Goal: Find contact information: Find contact information

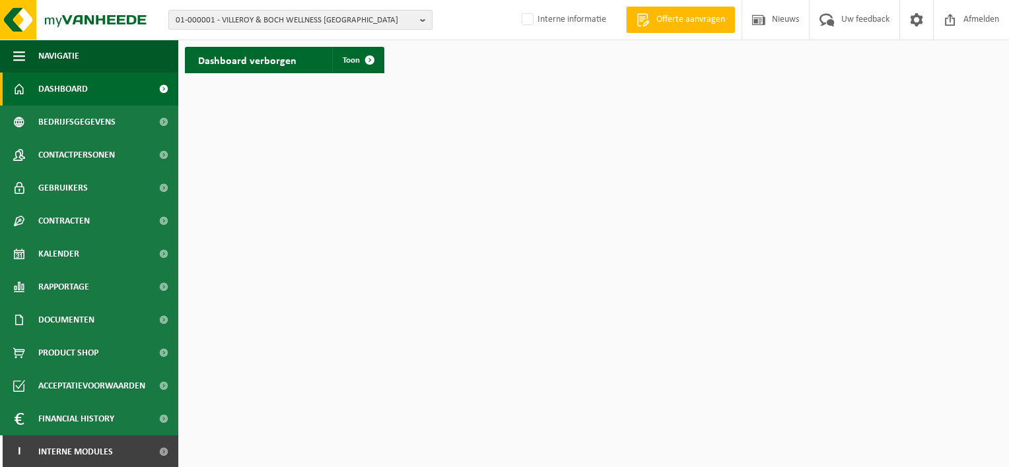
click at [243, 22] on span "01-000001 - VILLEROY & BOCH WELLNESS [GEOGRAPHIC_DATA]" at bounding box center [295, 21] width 239 height 20
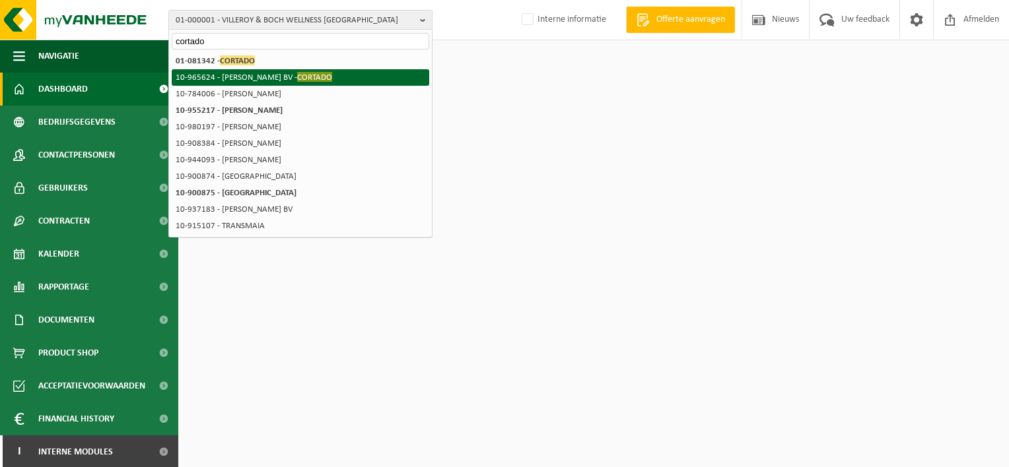
type input "cortado"
click at [238, 71] on li "10-965624 - JONI BV - CORTADO" at bounding box center [300, 77] width 257 height 17
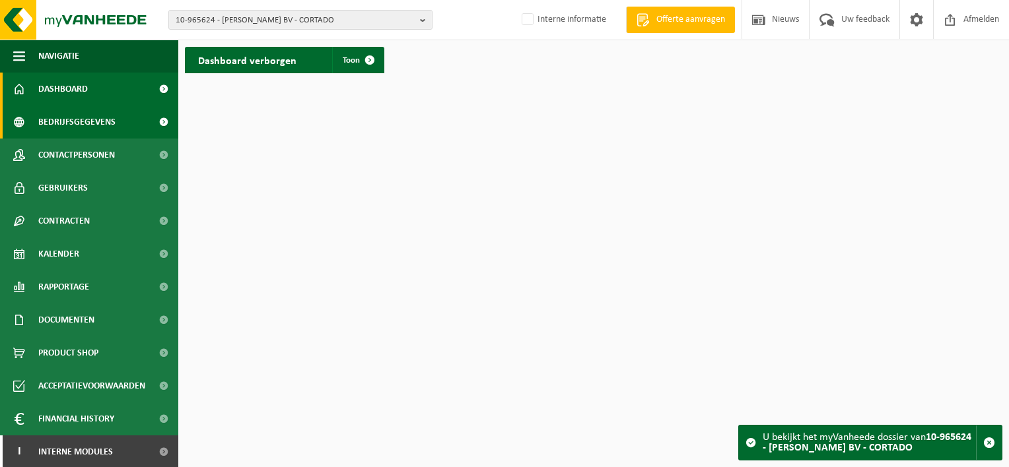
click at [124, 120] on link "Bedrijfsgegevens" at bounding box center [89, 122] width 178 height 33
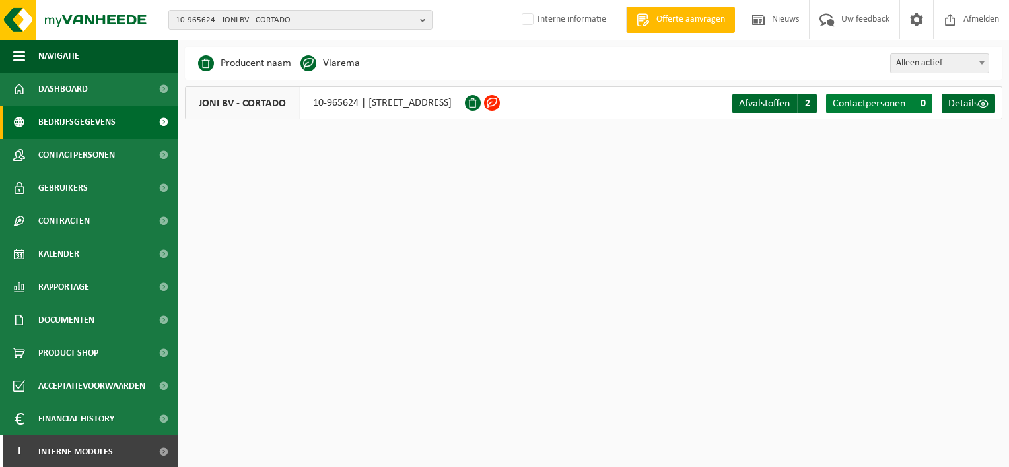
click at [869, 98] on span "Contactpersonen" at bounding box center [869, 103] width 73 height 11
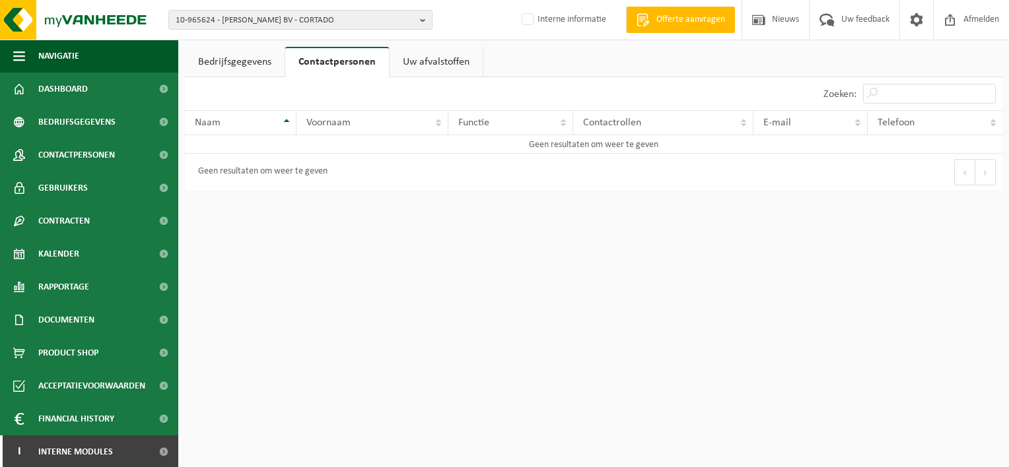
click at [224, 63] on link "Bedrijfsgegevens" at bounding box center [235, 62] width 100 height 30
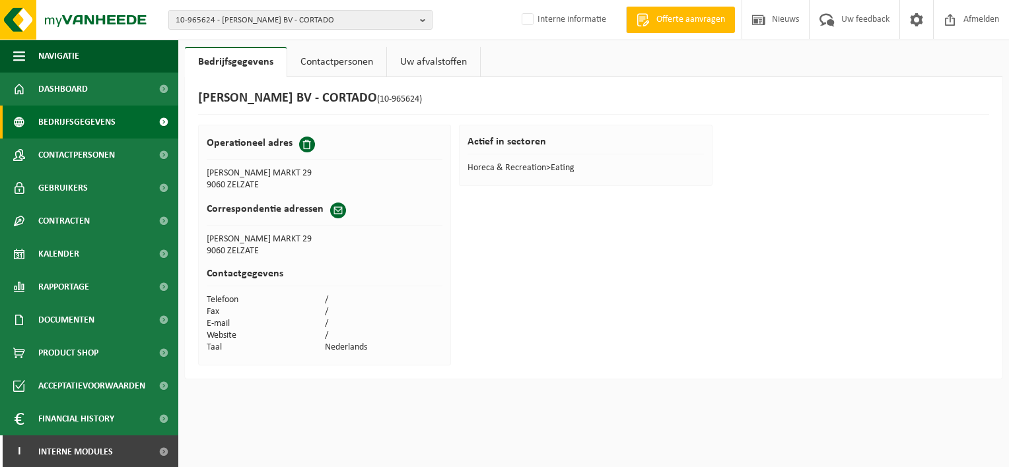
click at [110, 119] on span "Bedrijfsgegevens" at bounding box center [76, 122] width 77 height 33
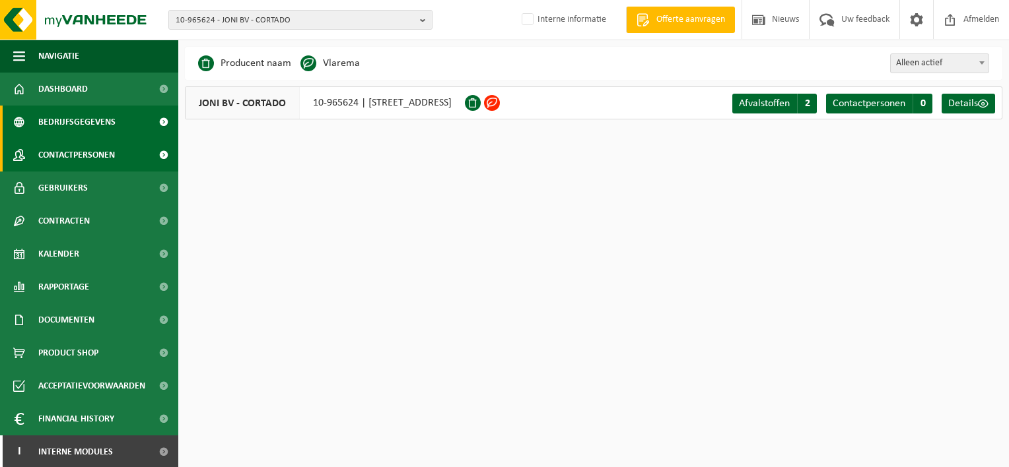
click at [108, 156] on span "Contactpersonen" at bounding box center [76, 155] width 77 height 33
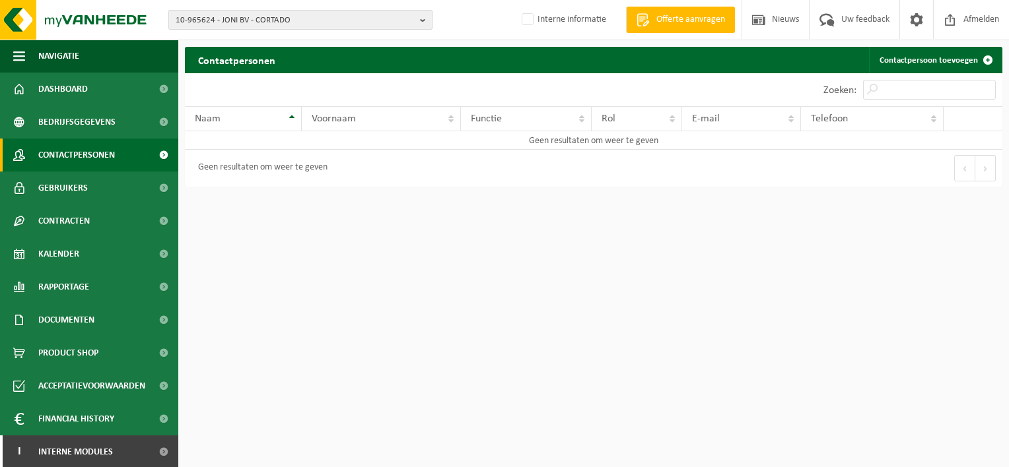
click at [283, 18] on span "10-965624 - JONI BV - CORTADO" at bounding box center [295, 21] width 239 height 20
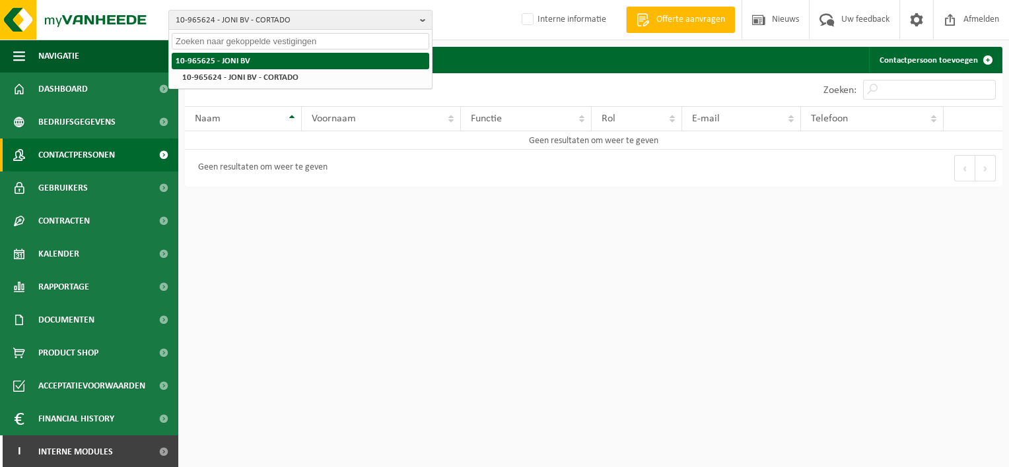
click at [250, 64] on li "10-965625 - JONI BV" at bounding box center [300, 61] width 257 height 17
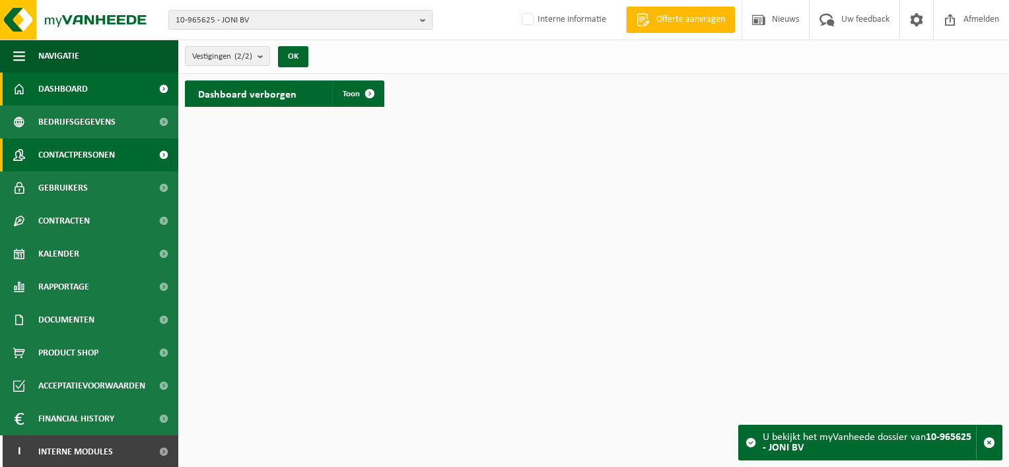
click at [125, 152] on link "Contactpersonen" at bounding box center [89, 155] width 178 height 33
